Goal: Task Accomplishment & Management: Manage account settings

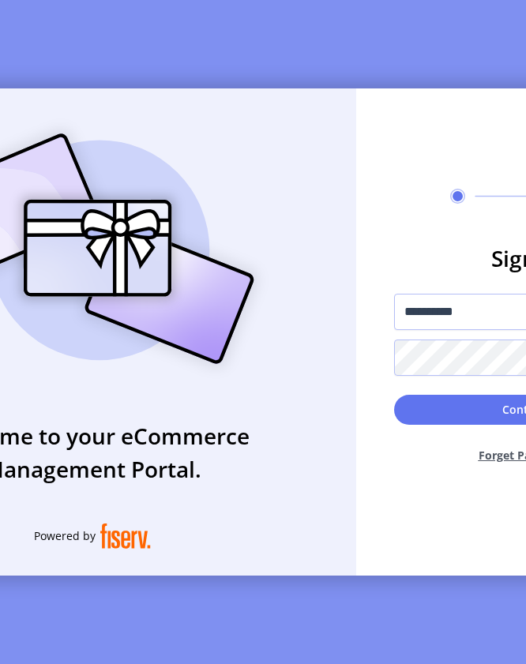
click at [449, 322] on input "**********" at bounding box center [526, 312] width 265 height 36
type input "**********"
click at [457, 411] on button "Continue" at bounding box center [526, 410] width 265 height 30
